Goal: Transaction & Acquisition: Register for event/course

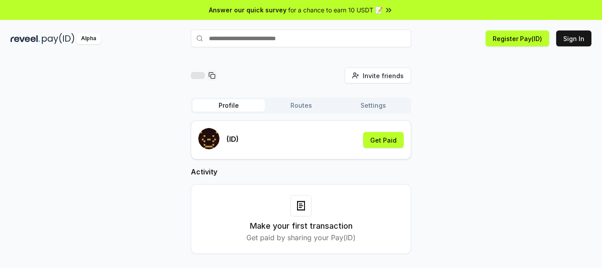
click at [327, 39] on input "text" at bounding box center [301, 39] width 220 height 18
click at [249, 42] on input "text" at bounding box center [301, 39] width 220 height 18
click at [376, 138] on button "Get Paid" at bounding box center [383, 140] width 41 height 16
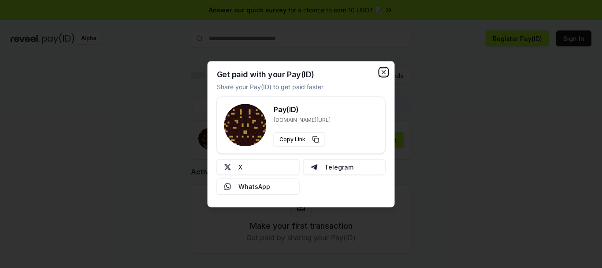
click at [383, 71] on icon "button" at bounding box center [384, 72] width 4 height 4
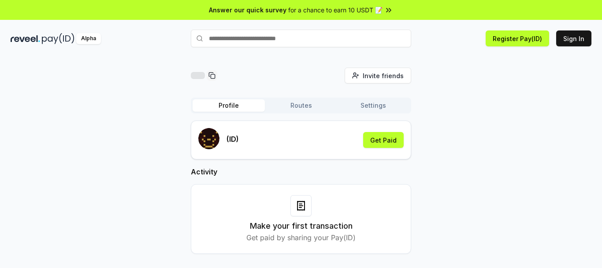
click at [297, 40] on input "text" at bounding box center [301, 39] width 220 height 18
click at [519, 40] on button "Register Pay(ID)" at bounding box center [517, 38] width 63 height 16
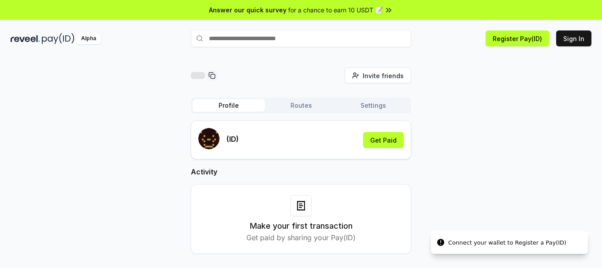
click at [335, 40] on input "text" at bounding box center [301, 39] width 220 height 18
click at [535, 39] on button "Register Pay(ID)" at bounding box center [517, 38] width 63 height 16
click at [577, 37] on button "Sign In" at bounding box center [573, 38] width 35 height 16
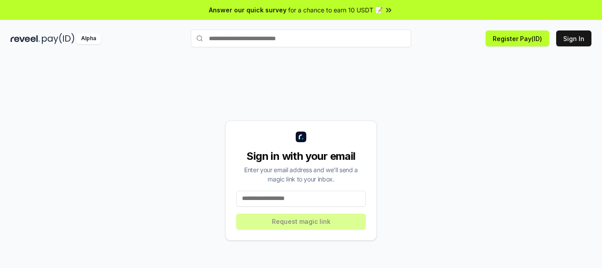
click at [283, 197] on input at bounding box center [301, 198] width 130 height 16
click at [250, 203] on input at bounding box center [301, 198] width 130 height 16
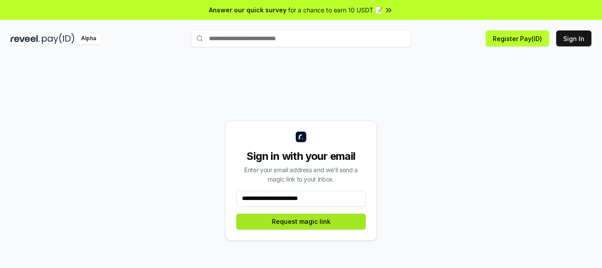
type input "**********"
click at [305, 219] on button "Request magic link" at bounding box center [301, 221] width 130 height 16
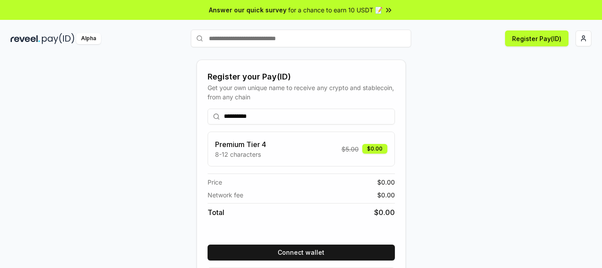
click at [286, 115] on input "**********" at bounding box center [301, 116] width 187 height 16
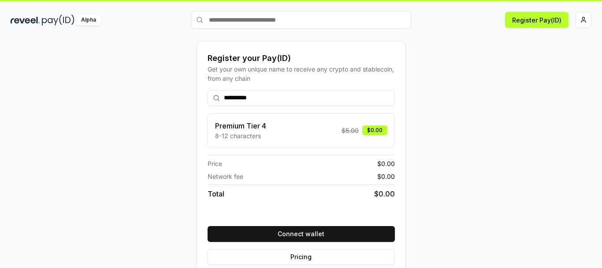
scroll to position [34, 0]
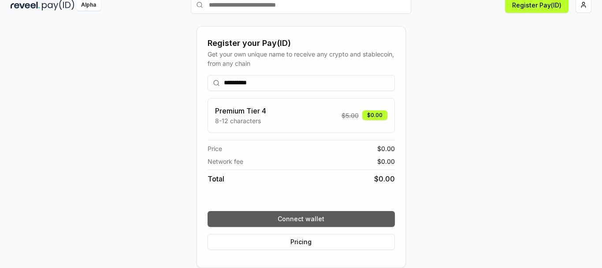
type input "**********"
click at [289, 218] on div "**********" at bounding box center [301, 162] width 187 height 189
click at [320, 216] on button "Connect wallet" at bounding box center [301, 219] width 187 height 16
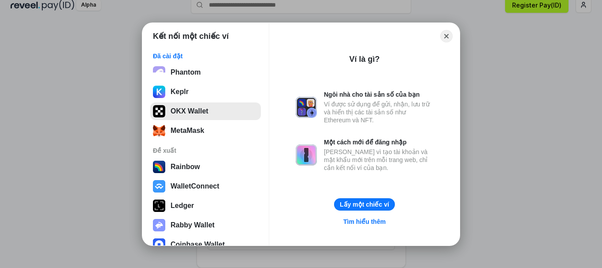
click at [208, 116] on button "OKX Wallet" at bounding box center [205, 111] width 111 height 18
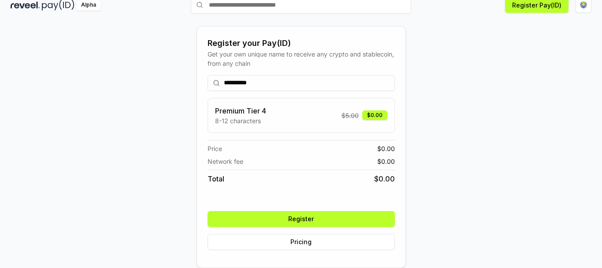
click at [359, 219] on button "Register" at bounding box center [301, 219] width 187 height 16
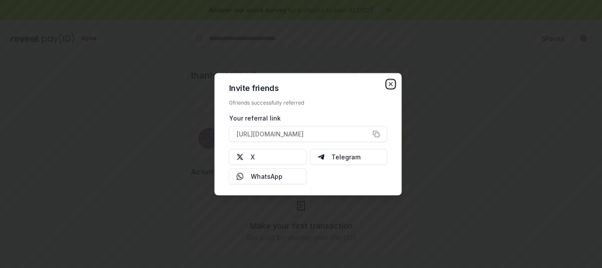
click at [392, 84] on icon "button" at bounding box center [390, 83] width 7 height 7
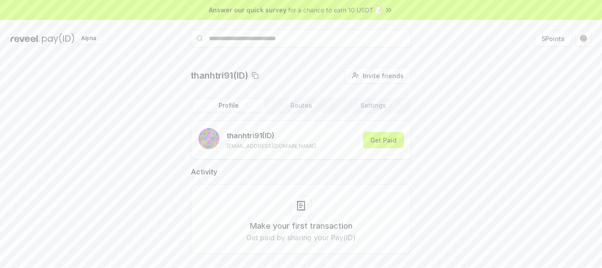
scroll to position [25, 0]
